Goal: Information Seeking & Learning: Learn about a topic

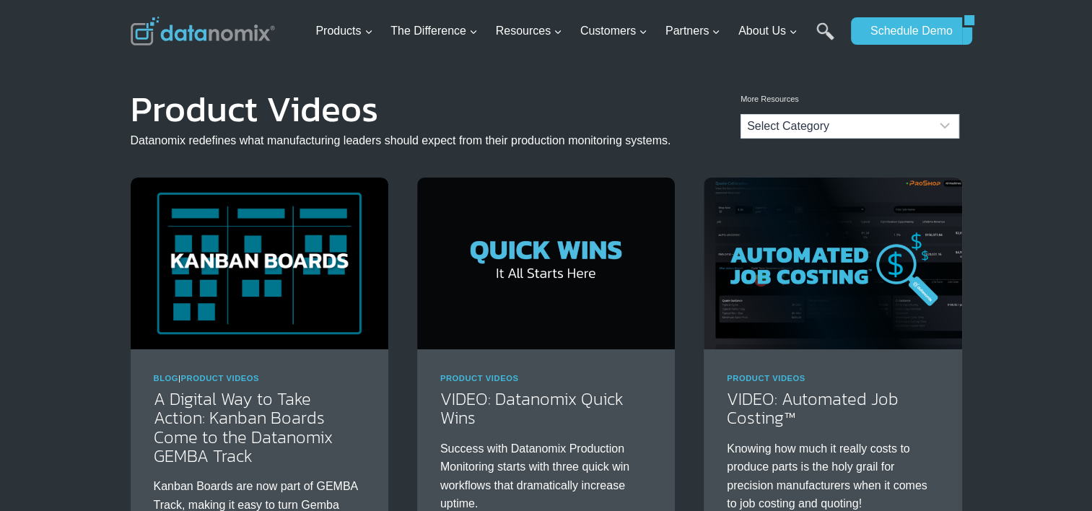
click at [1004, 153] on div "More Resources Categories Categories Select Category Blog Datanomix Comix Datan…" at bounding box center [546, 114] width 1092 height 104
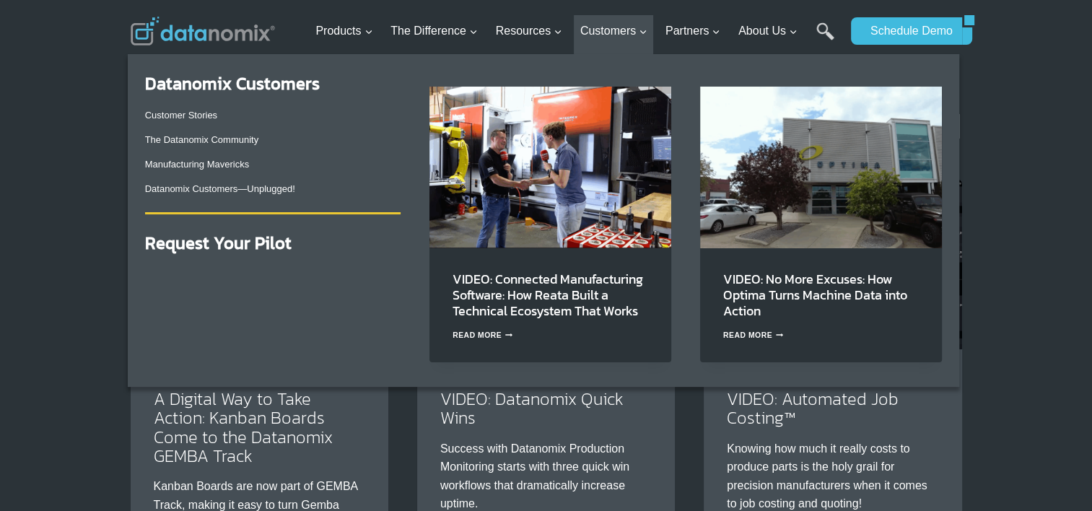
click at [618, 199] on img "Primary Navigation" at bounding box center [550, 167] width 242 height 161
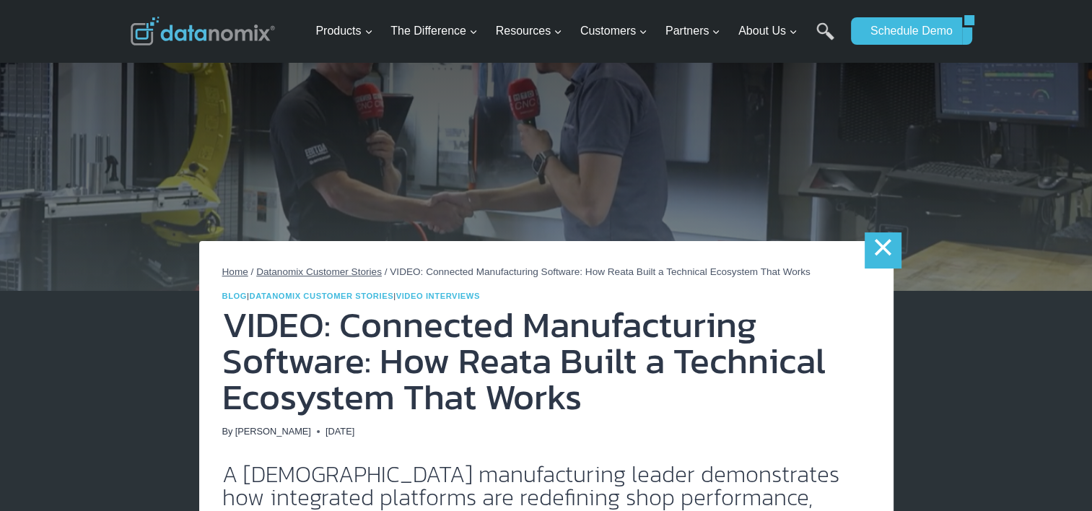
click at [877, 247] on link "×" at bounding box center [883, 250] width 36 height 36
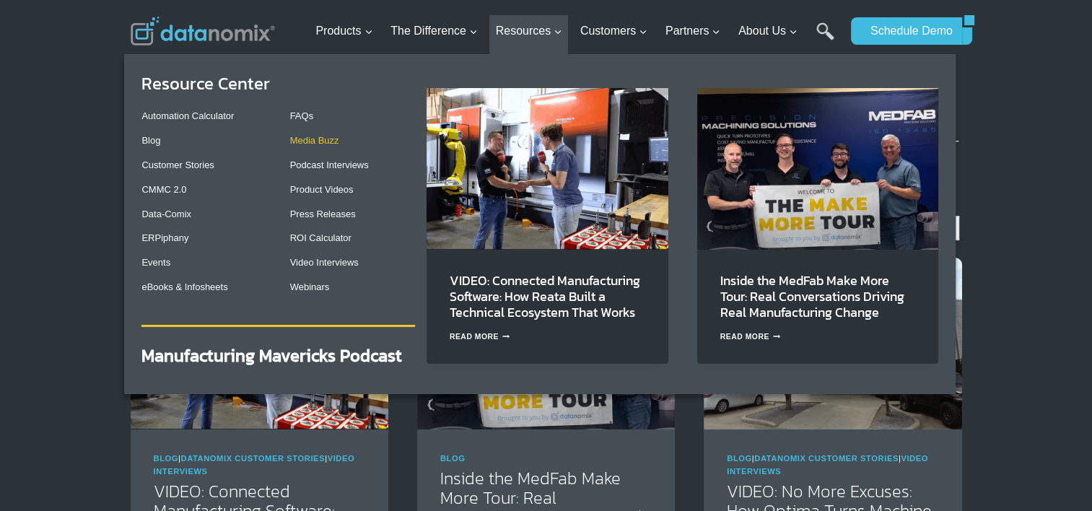
click at [323, 142] on link "Media Buzz" at bounding box center [314, 140] width 49 height 11
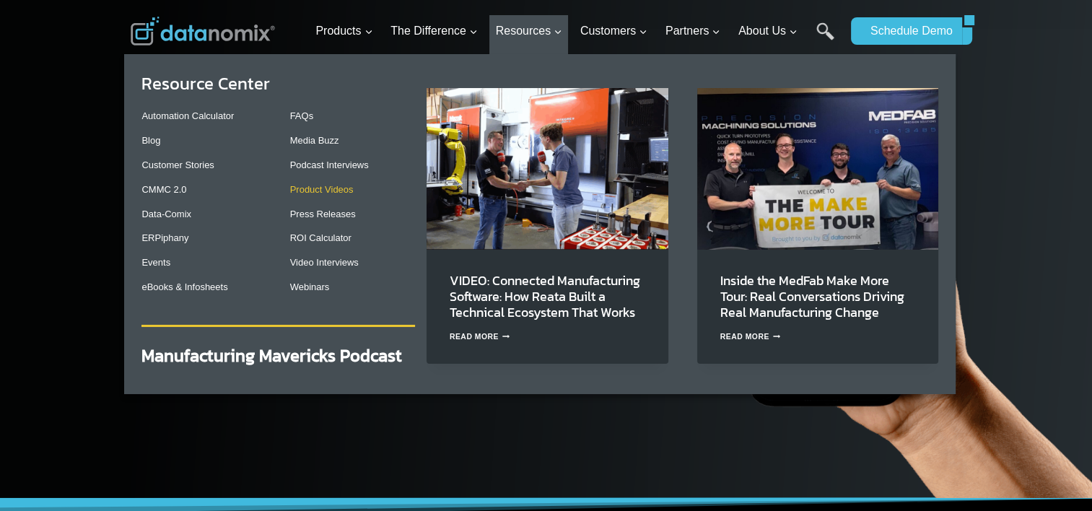
click at [347, 187] on link "Product Videos" at bounding box center [322, 189] width 64 height 11
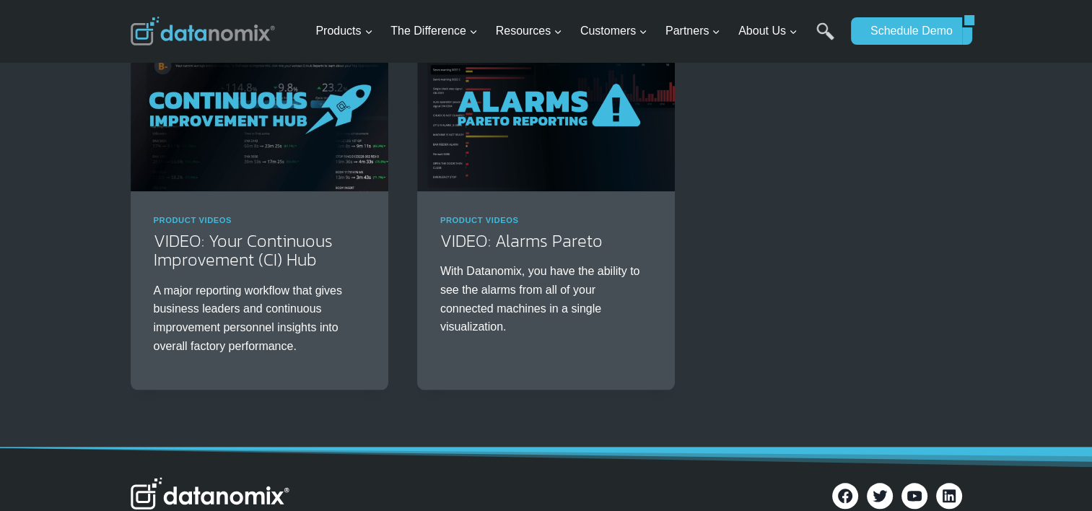
scroll to position [1443, 0]
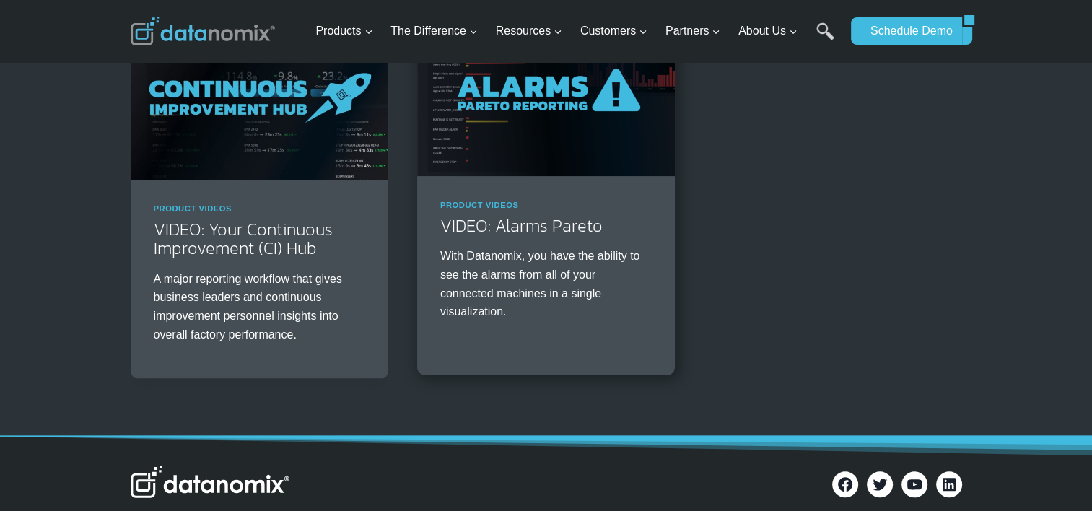
click at [536, 154] on img at bounding box center [546, 90] width 258 height 172
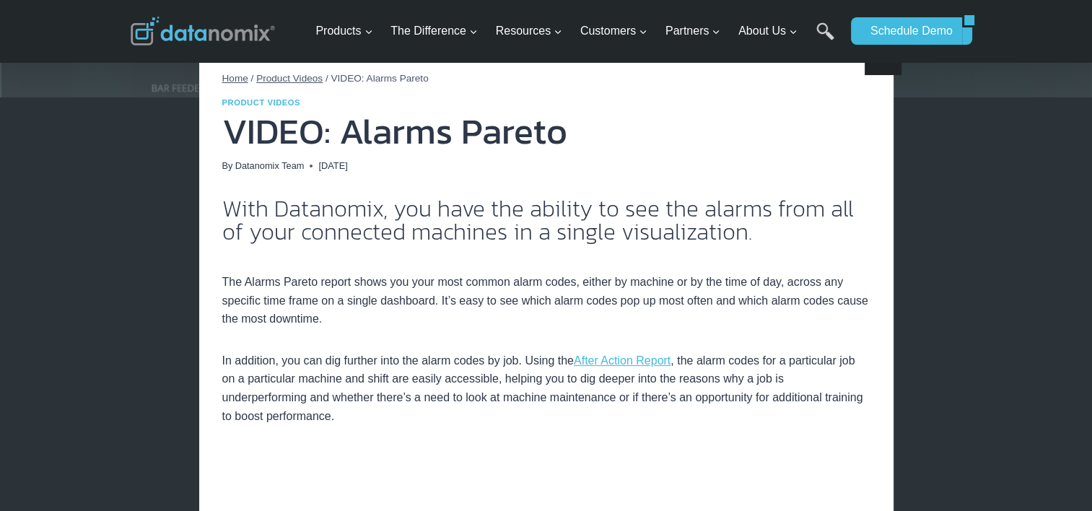
scroll to position [192, 0]
